Goal: Task Accomplishment & Management: Use online tool/utility

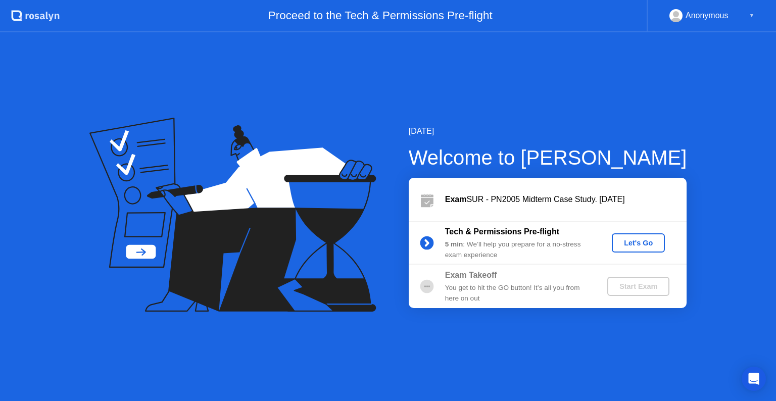
click at [641, 242] on div "Let's Go" at bounding box center [638, 243] width 45 height 8
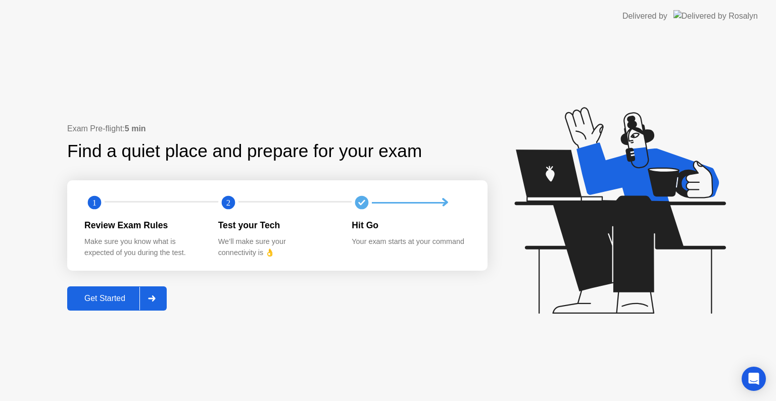
click at [122, 295] on div "Get Started" at bounding box center [104, 298] width 69 height 9
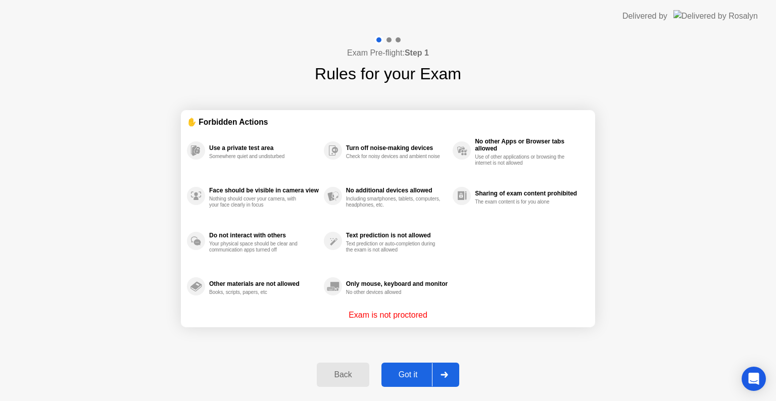
click at [409, 372] on div "Got it" at bounding box center [409, 374] width 48 height 9
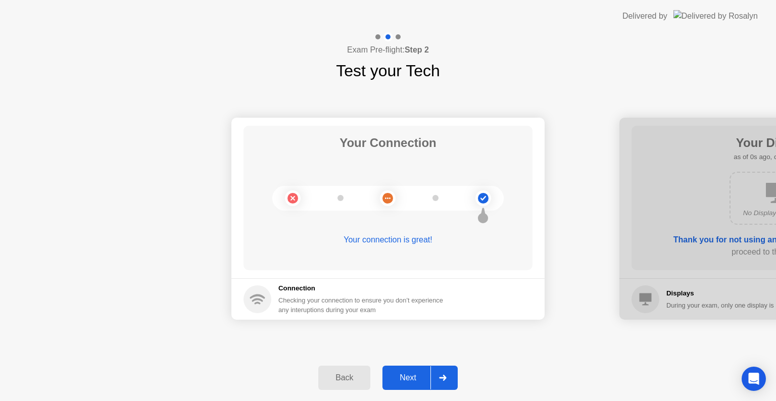
click at [409, 374] on div "Next" at bounding box center [408, 378] width 45 height 9
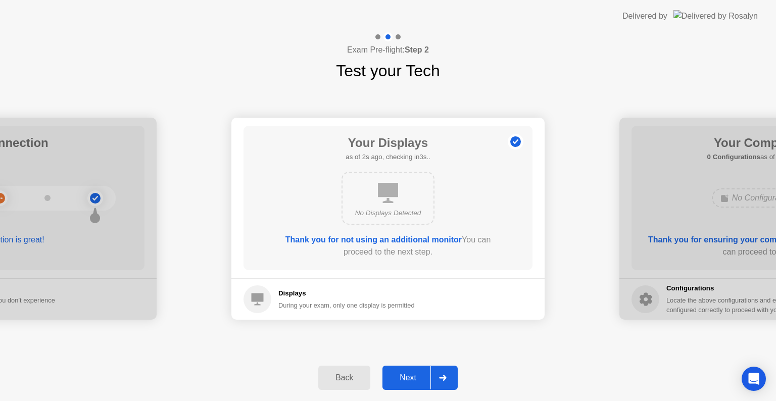
click at [409, 374] on div "Next" at bounding box center [408, 378] width 45 height 9
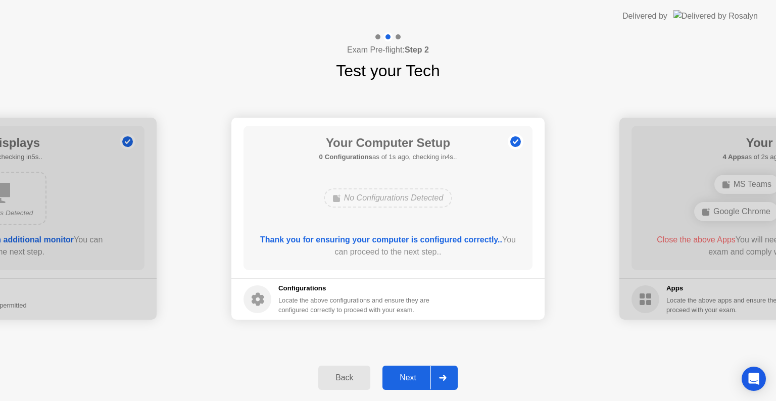
click at [409, 374] on div "Next" at bounding box center [408, 378] width 45 height 9
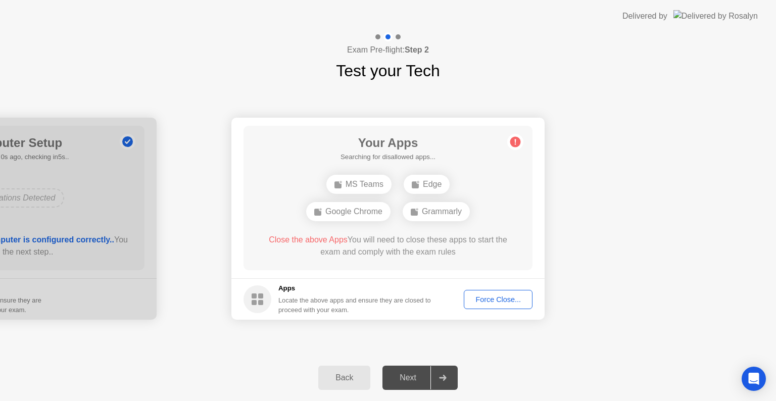
click at [409, 374] on div "Next" at bounding box center [408, 378] width 45 height 9
click at [412, 382] on div "Next" at bounding box center [408, 378] width 45 height 9
click at [500, 297] on div "Force Close..." at bounding box center [499, 300] width 62 height 8
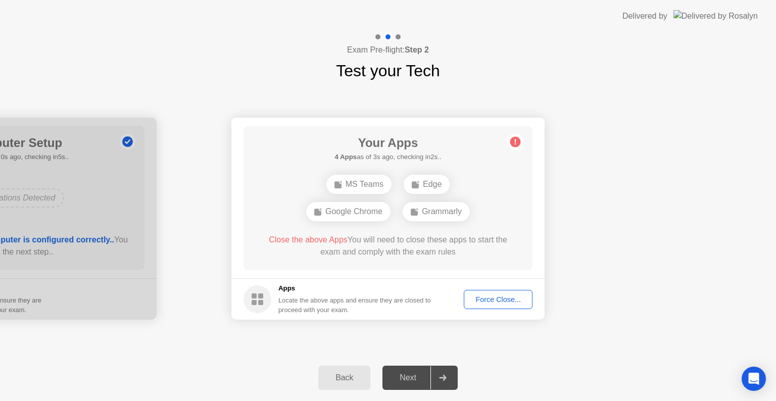
click at [495, 303] on div "Force Close..." at bounding box center [499, 300] width 62 height 8
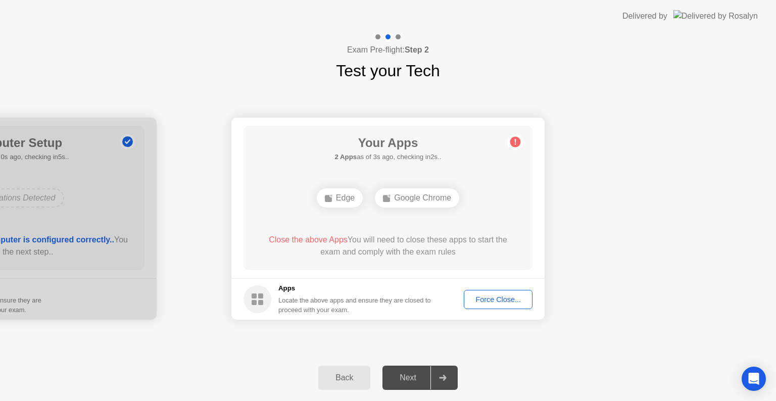
click at [414, 382] on div "Next" at bounding box center [408, 378] width 45 height 9
click at [504, 296] on div "Force Close..." at bounding box center [499, 300] width 62 height 8
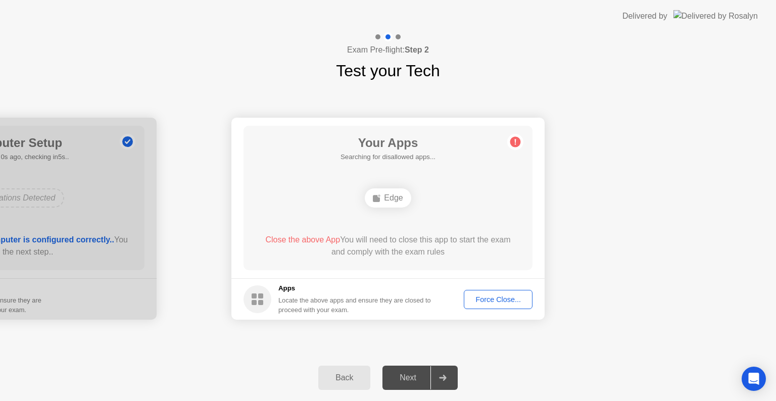
click at [416, 376] on div "Next" at bounding box center [408, 378] width 45 height 9
click at [497, 293] on button "Force Close..." at bounding box center [498, 299] width 69 height 19
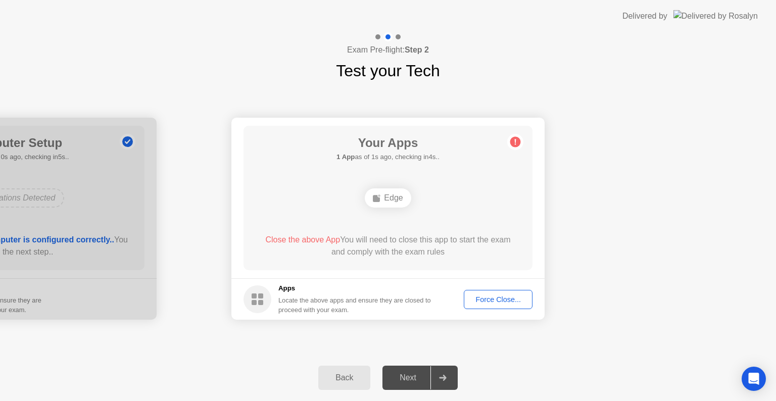
click at [445, 378] on icon at bounding box center [442, 378] width 7 height 6
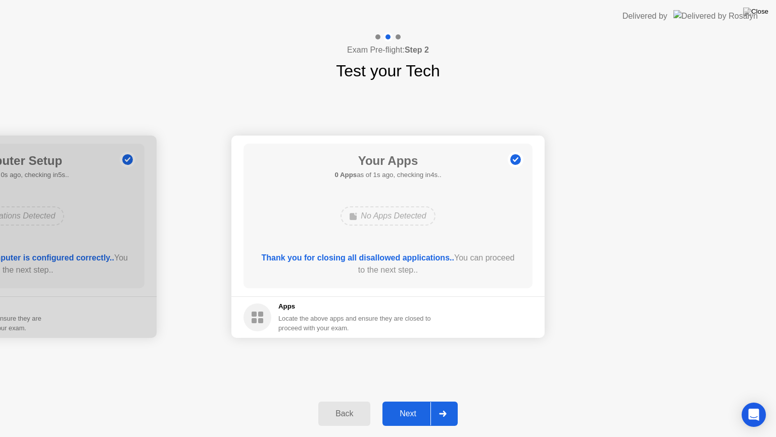
click at [412, 401] on div "Next" at bounding box center [408, 413] width 45 height 9
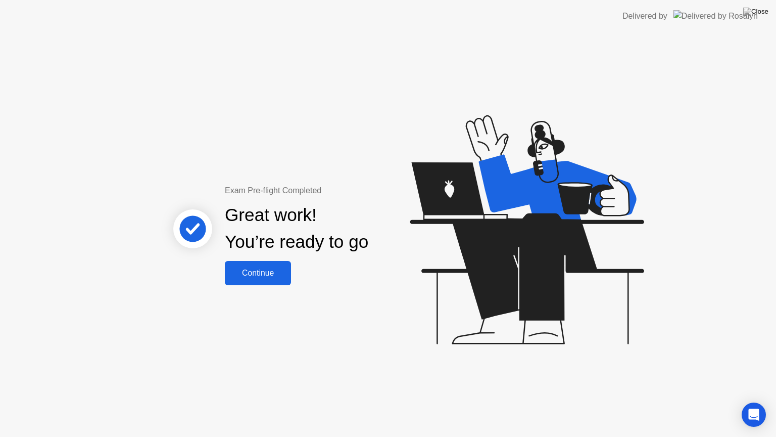
click at [265, 277] on div "Continue" at bounding box center [258, 272] width 60 height 9
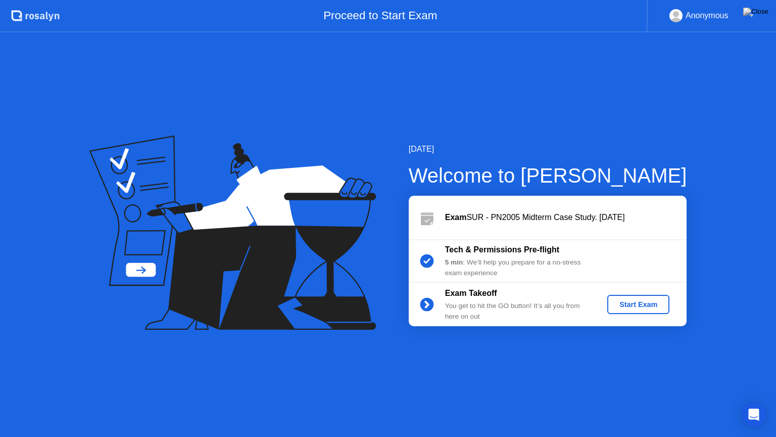
click at [631, 307] on div "Start Exam" at bounding box center [639, 304] width 54 height 8
